Goal: Find specific page/section: Find specific page/section

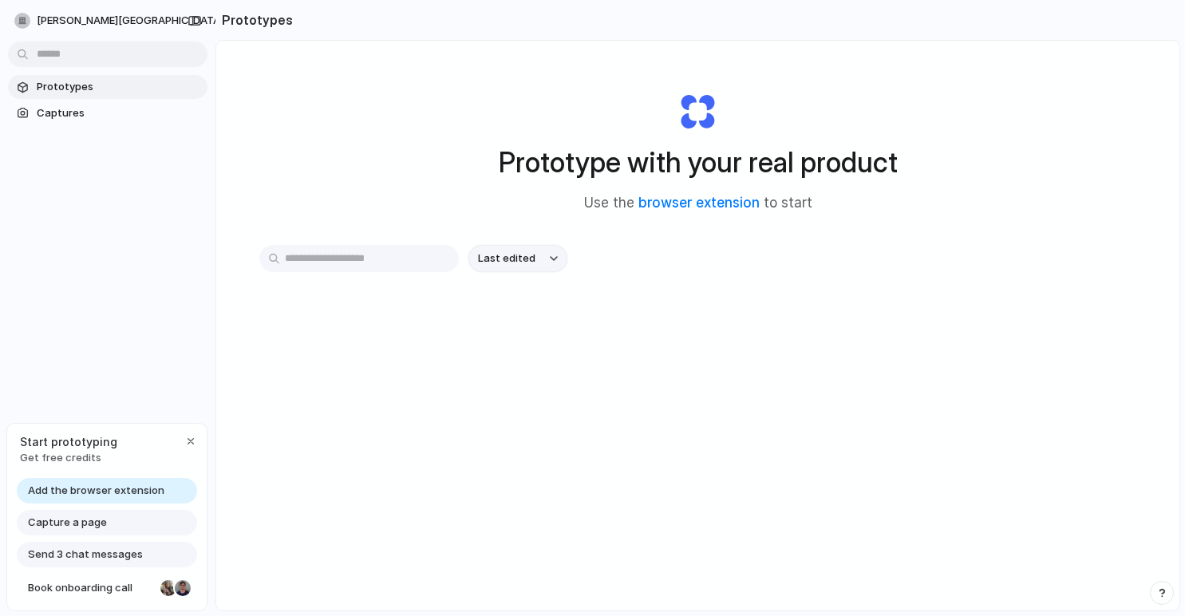
click at [516, 262] on span "Last edited" at bounding box center [506, 258] width 57 height 16
click at [516, 262] on div "Last edited Last created Alphabetical" at bounding box center [592, 308] width 1185 height 616
click at [400, 259] on input "text" at bounding box center [358, 258] width 199 height 27
click at [137, 86] on span "Prototypes" at bounding box center [119, 87] width 164 height 16
click at [131, 105] on span "Captures" at bounding box center [119, 113] width 164 height 16
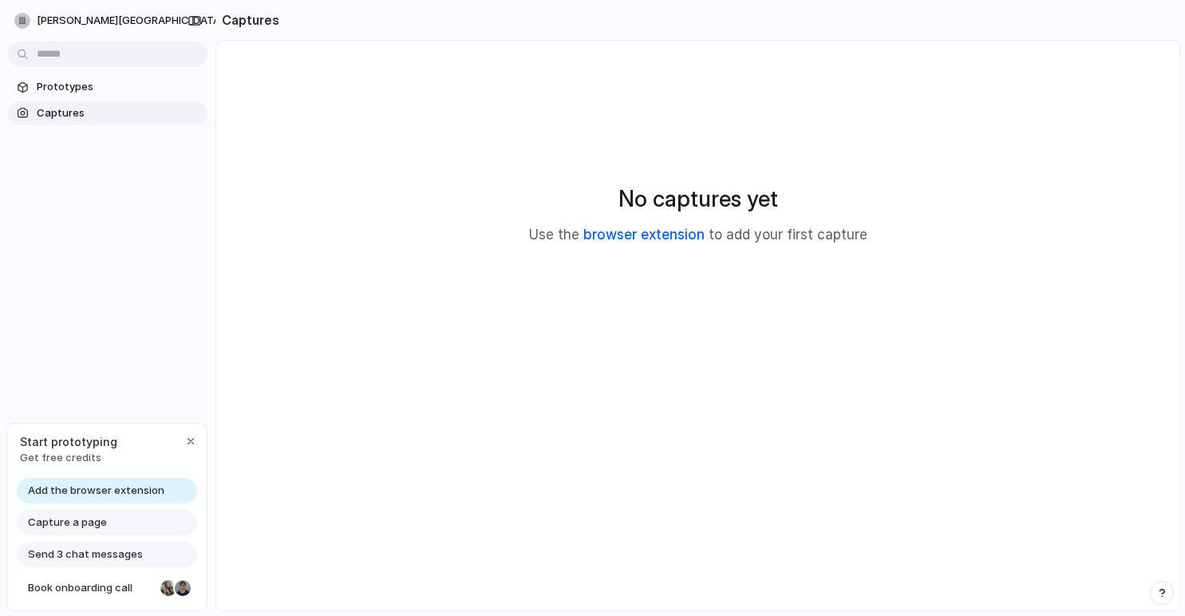
click at [599, 237] on link "browser extension" at bounding box center [643, 235] width 121 height 16
